Goal: Information Seeking & Learning: Learn about a topic

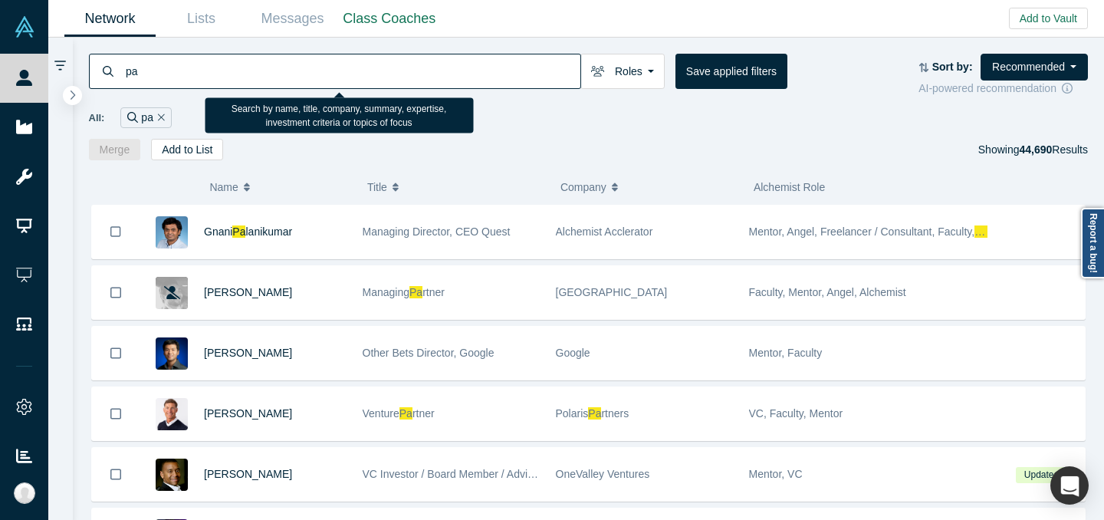
type input "p"
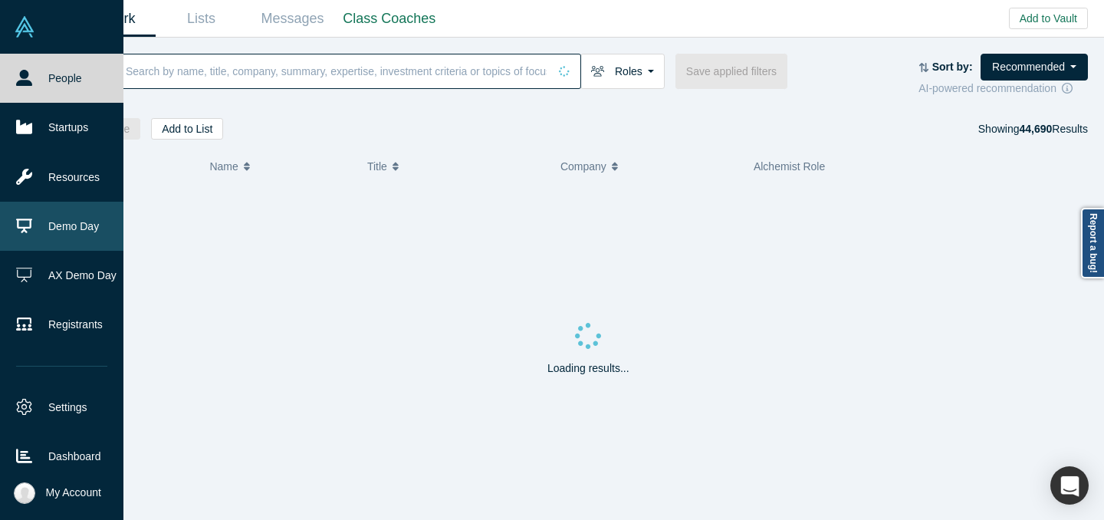
click at [25, 218] on icon at bounding box center [24, 225] width 16 height 15
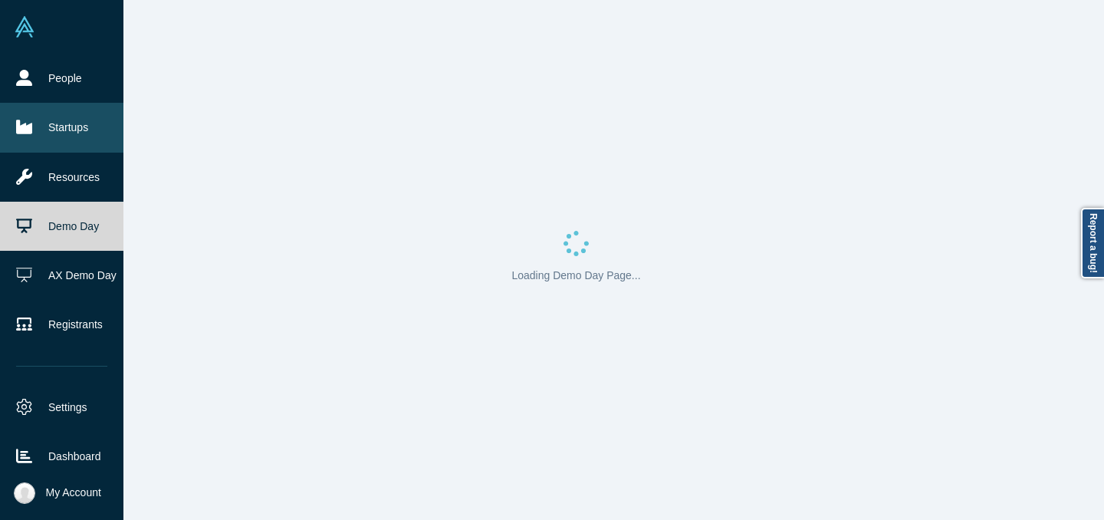
click at [44, 126] on link "Startups" at bounding box center [61, 127] width 123 height 49
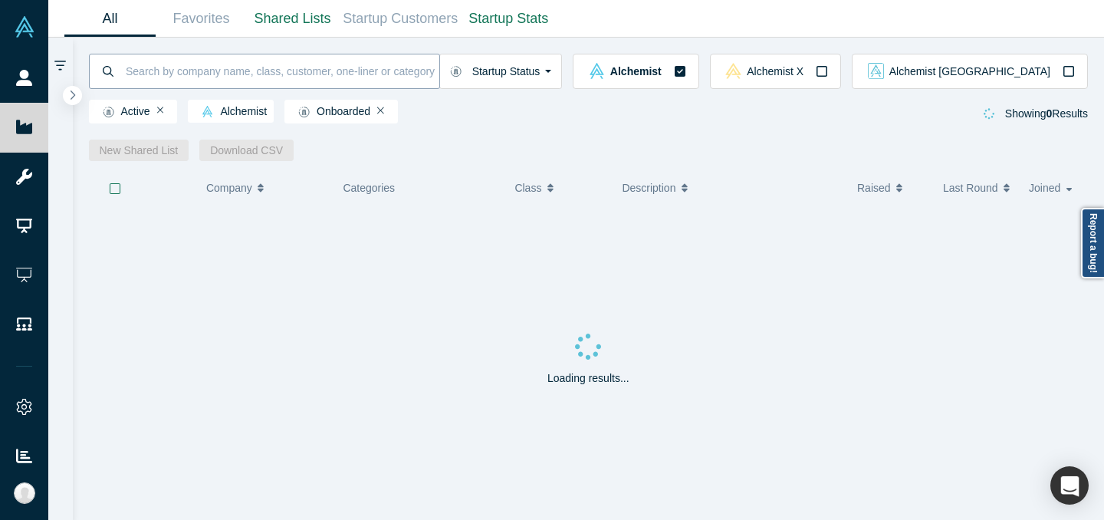
click at [247, 67] on input at bounding box center [281, 71] width 315 height 36
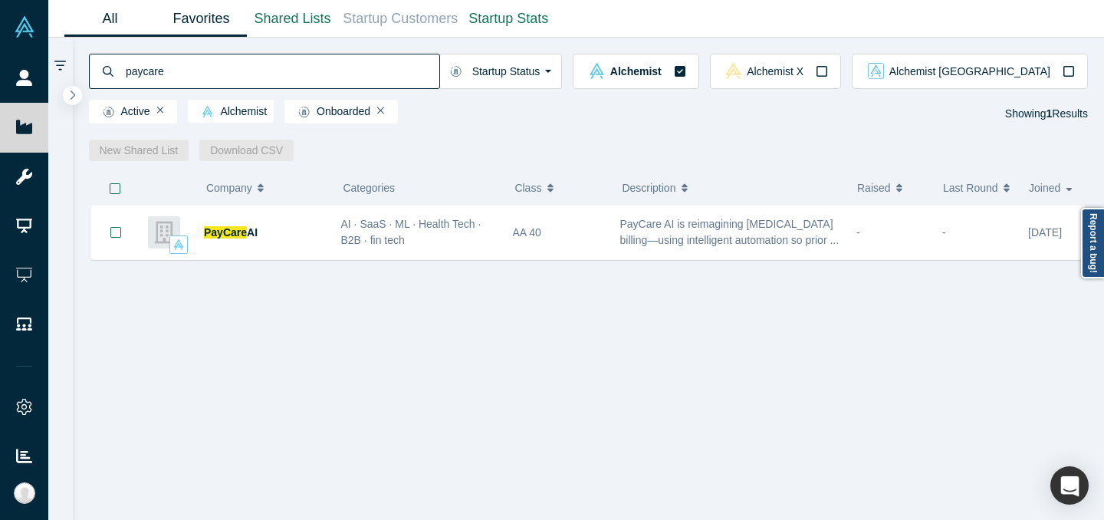
type input "paycare"
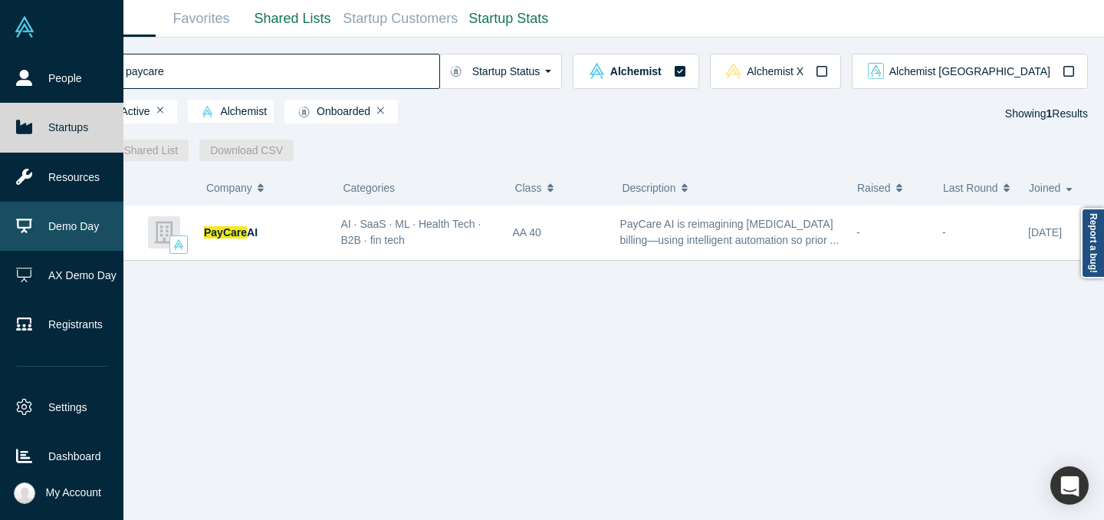
click at [34, 232] on link "Demo Day" at bounding box center [61, 226] width 123 height 49
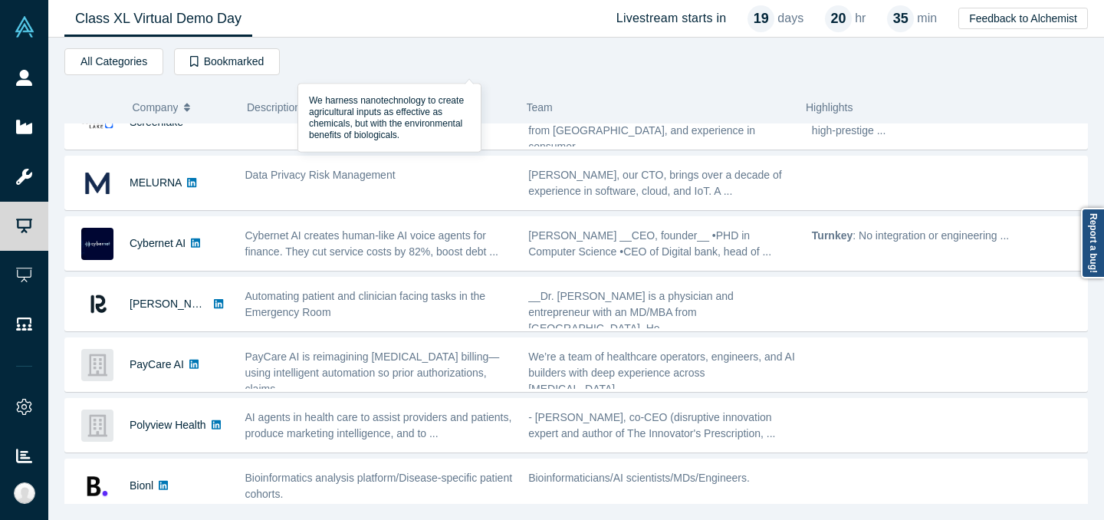
scroll to position [330, 0]
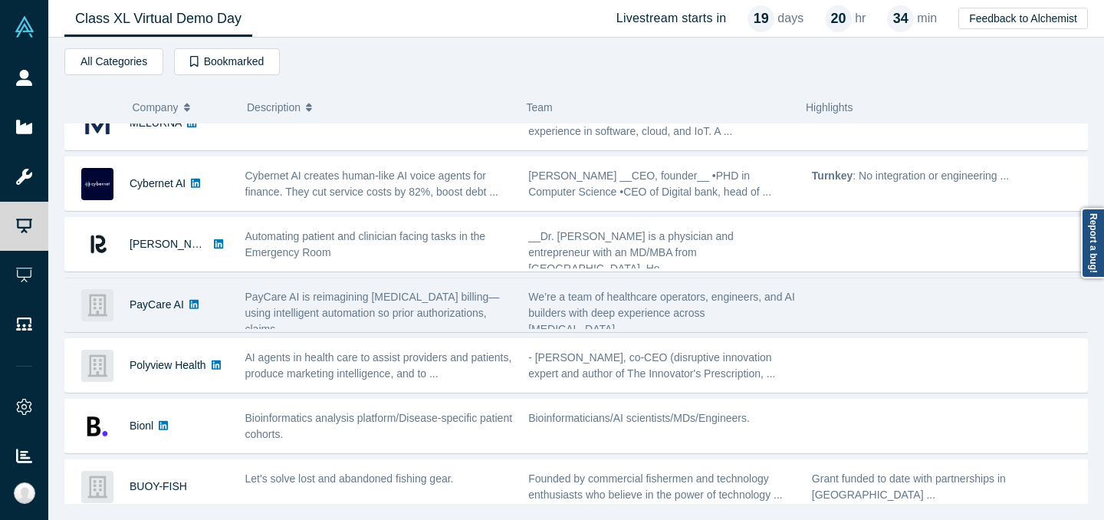
click at [305, 310] on span "PayCare AI is reimagining [MEDICAL_DATA] billing—using intelligent automation s…" at bounding box center [372, 312] width 254 height 44
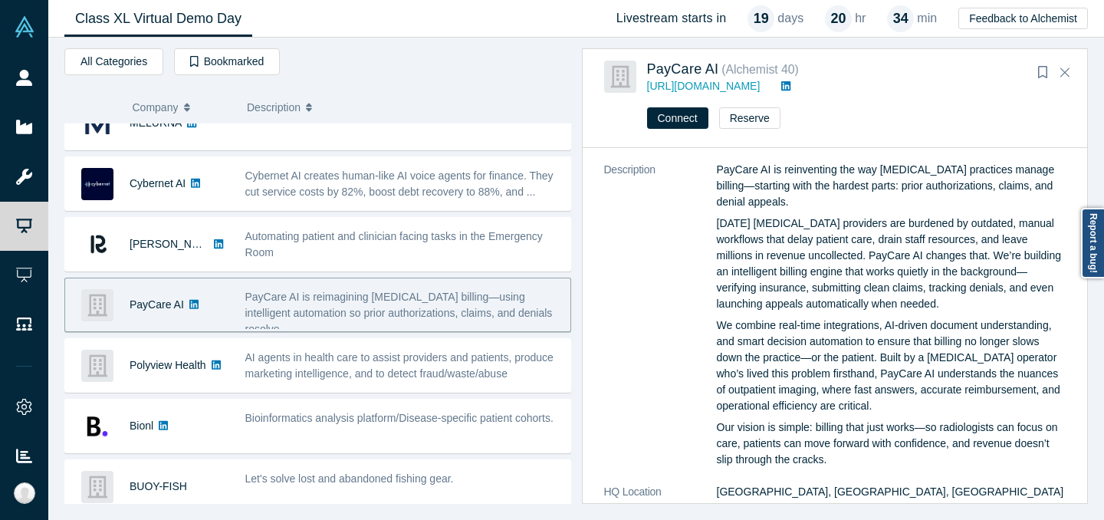
scroll to position [42, 0]
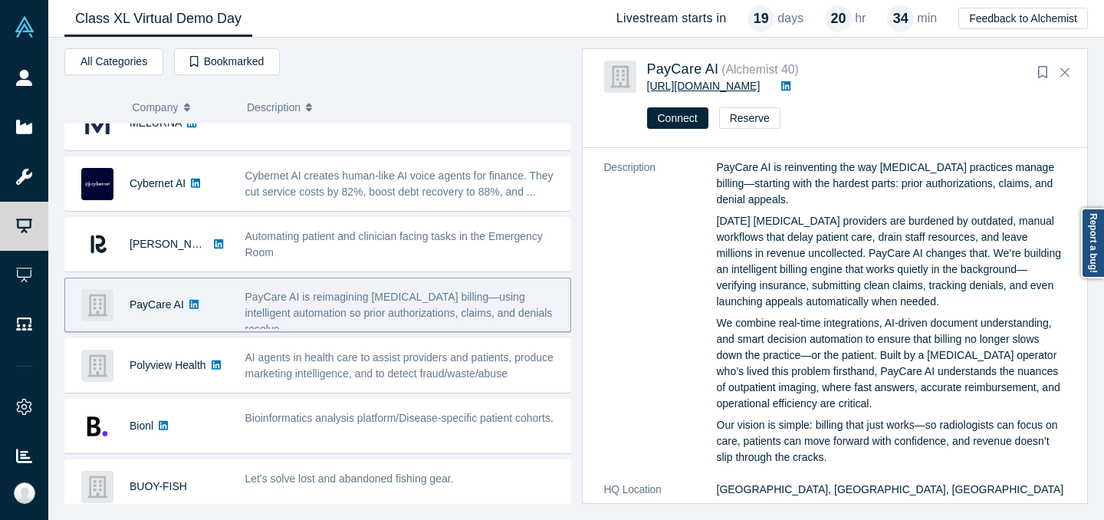
click at [730, 87] on link "[URL][DOMAIN_NAME]" at bounding box center [703, 86] width 113 height 12
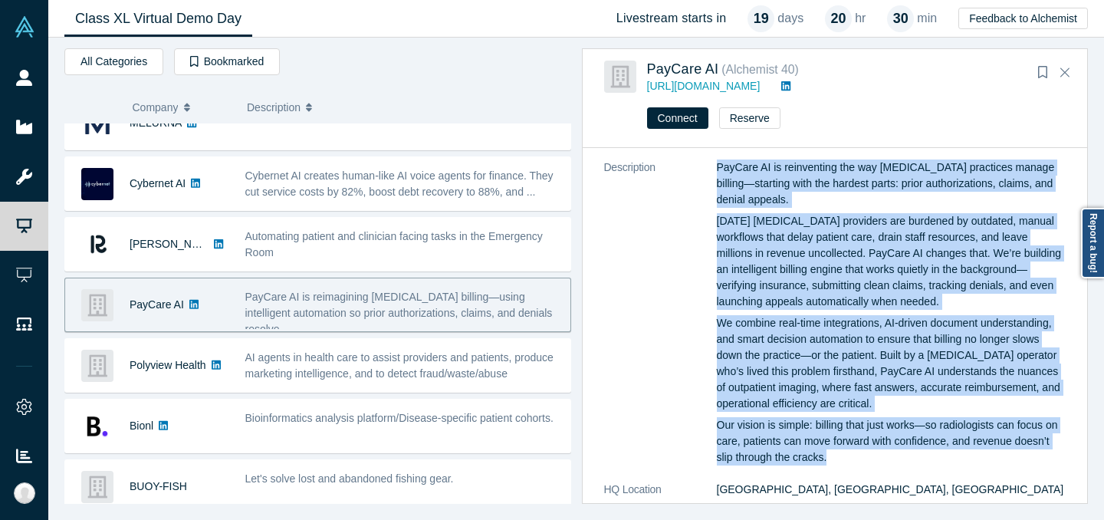
drag, startPoint x: 714, startPoint y: 163, endPoint x: 887, endPoint y: 454, distance: 338.2
click at [887, 454] on dl "Description PayCare AI is reinventing the way [MEDICAL_DATA] practices manage b…" at bounding box center [835, 465] width 462 height 612
copy dl "LorEmip DO si ametconsect adi eli seddoeius temporinc utlabo etdolor—magnaali e…"
click at [852, 210] on div "PayCare AI is reinventing the way [MEDICAL_DATA] practices manage billing—start…" at bounding box center [891, 312] width 349 height 306
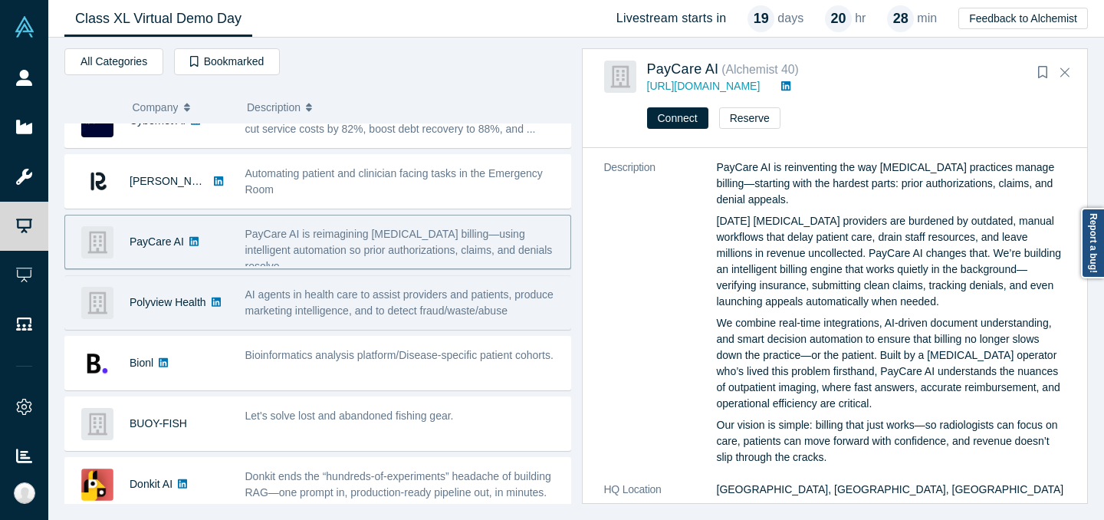
scroll to position [402, 0]
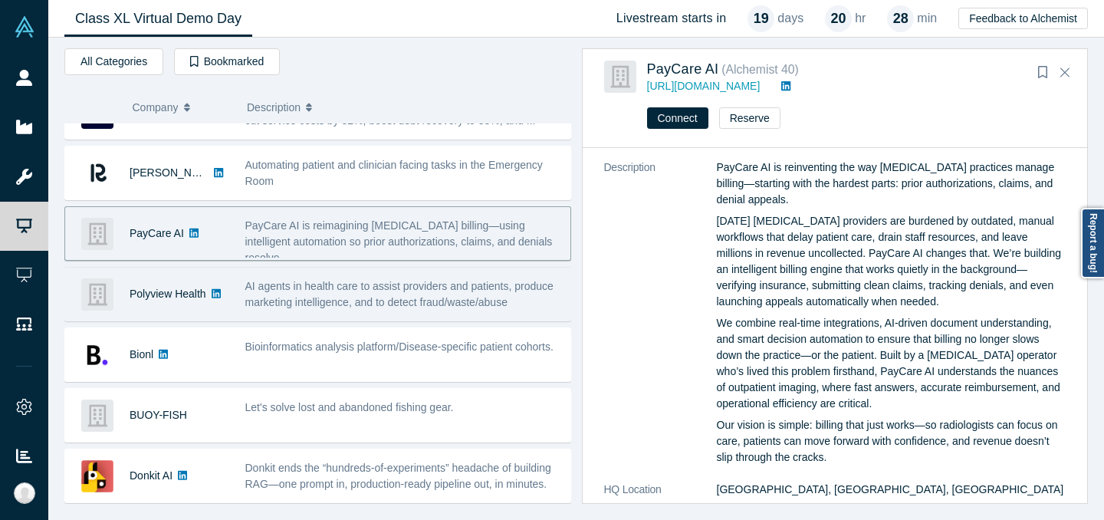
click at [277, 274] on div "AI agents in health care to assist providers and patients, produce marketing in…" at bounding box center [403, 294] width 333 height 48
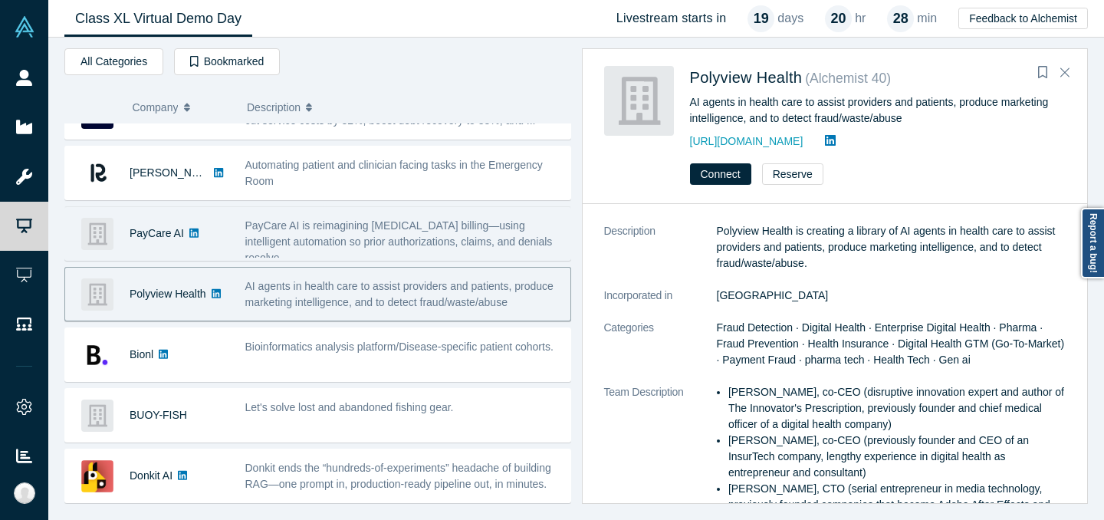
scroll to position [0, 0]
